Goal: Find specific page/section: Find specific page/section

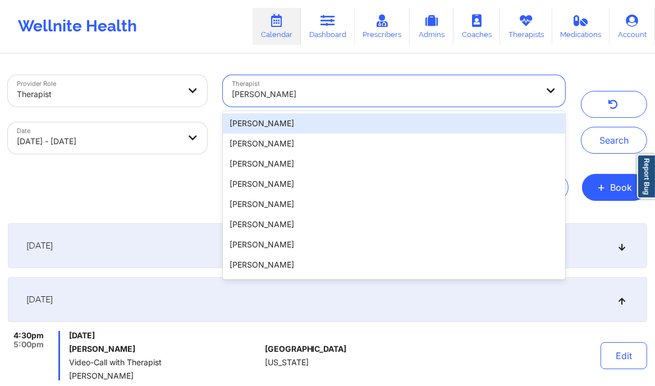
click at [313, 105] on div "[PERSON_NAME]" at bounding box center [385, 94] width 306 height 25
paste input "[PERSON_NAME]"
type input "[PERSON_NAME]"
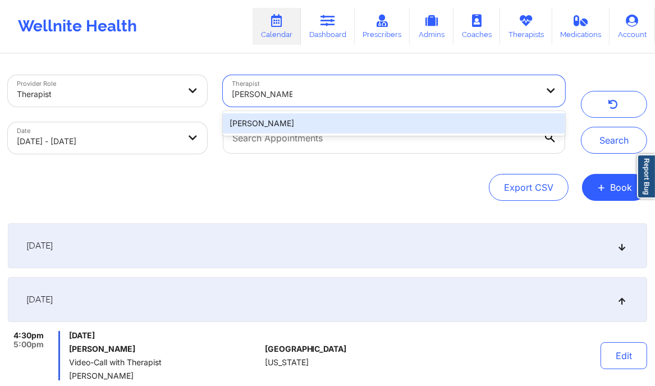
click at [295, 126] on div "[PERSON_NAME]" at bounding box center [394, 123] width 342 height 20
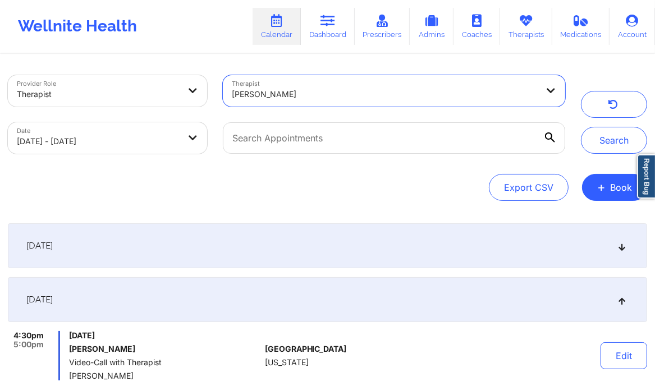
select select "2025-8"
select select "2025-9"
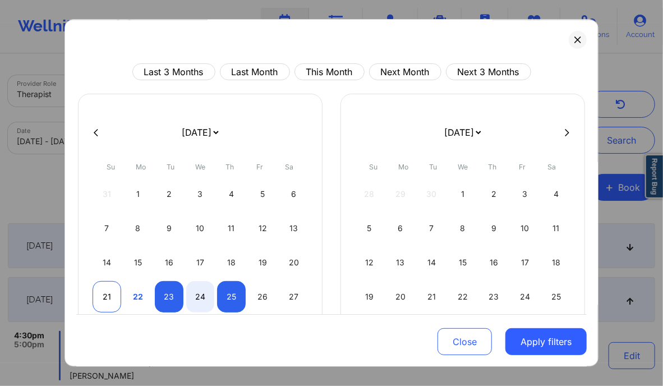
click at [101, 293] on div "21" at bounding box center [107, 296] width 29 height 31
select select "2025-8"
select select "2025-9"
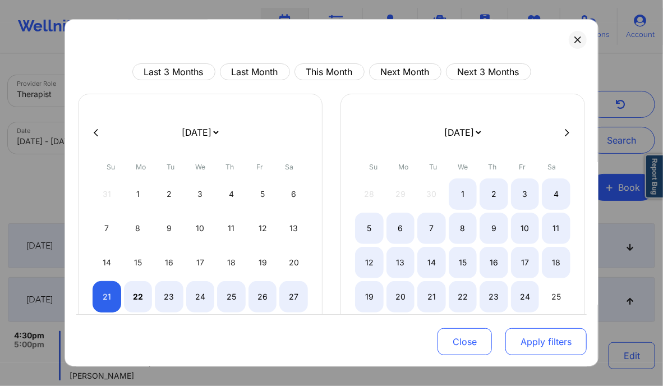
select select "2025-8"
select select "2025-9"
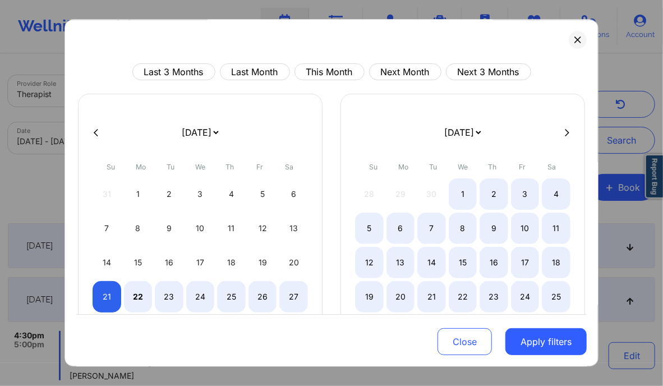
select select "2025-8"
select select "2025-9"
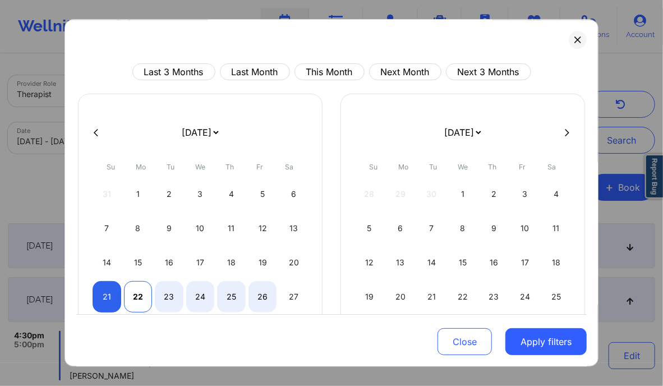
select select "2025-8"
select select "2025-9"
select select "2025-8"
select select "2025-9"
click at [168, 295] on div "23" at bounding box center [169, 296] width 29 height 31
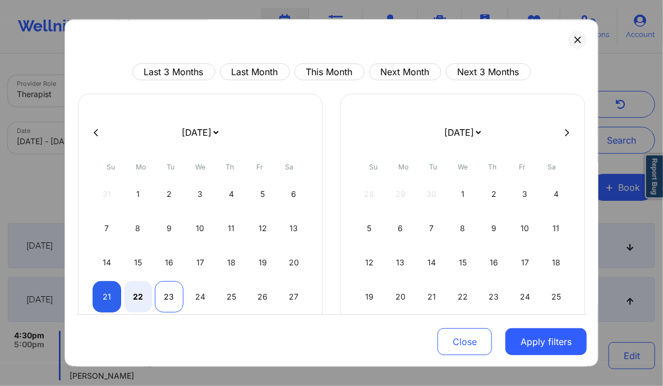
select select "2025-8"
select select "2025-9"
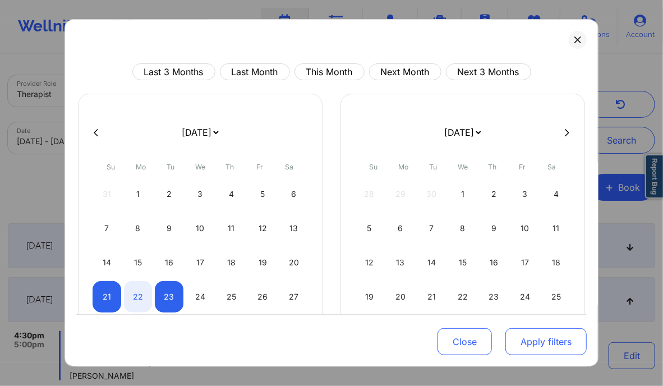
click at [545, 352] on button "Apply filters" at bounding box center [546, 341] width 81 height 27
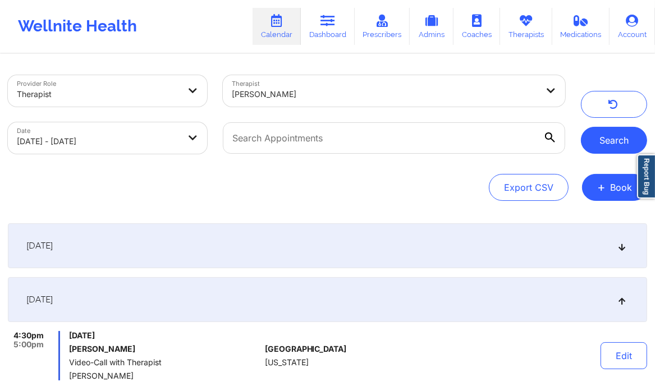
click at [602, 141] on button "Search" at bounding box center [614, 140] width 66 height 27
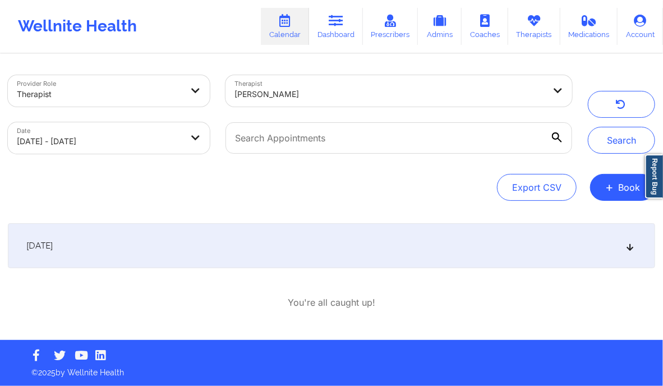
click at [631, 246] on icon at bounding box center [631, 246] width 10 height 8
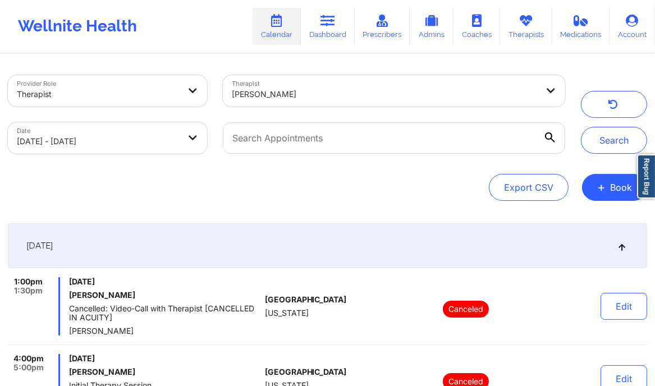
scroll to position [132, 0]
